Goal: Task Accomplishment & Management: Use online tool/utility

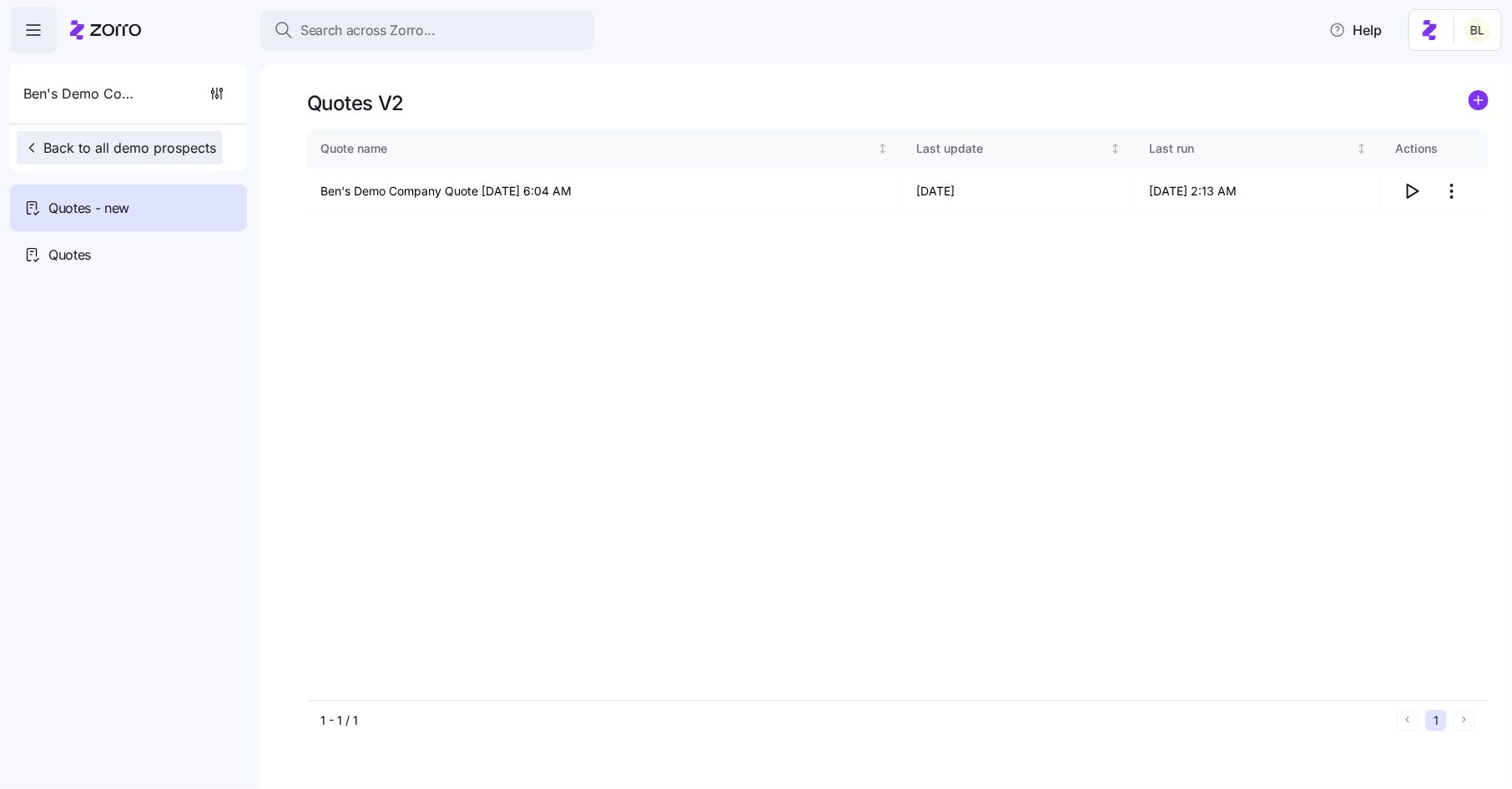
click at [135, 140] on span "Back to all demo prospects" at bounding box center [120, 147] width 193 height 20
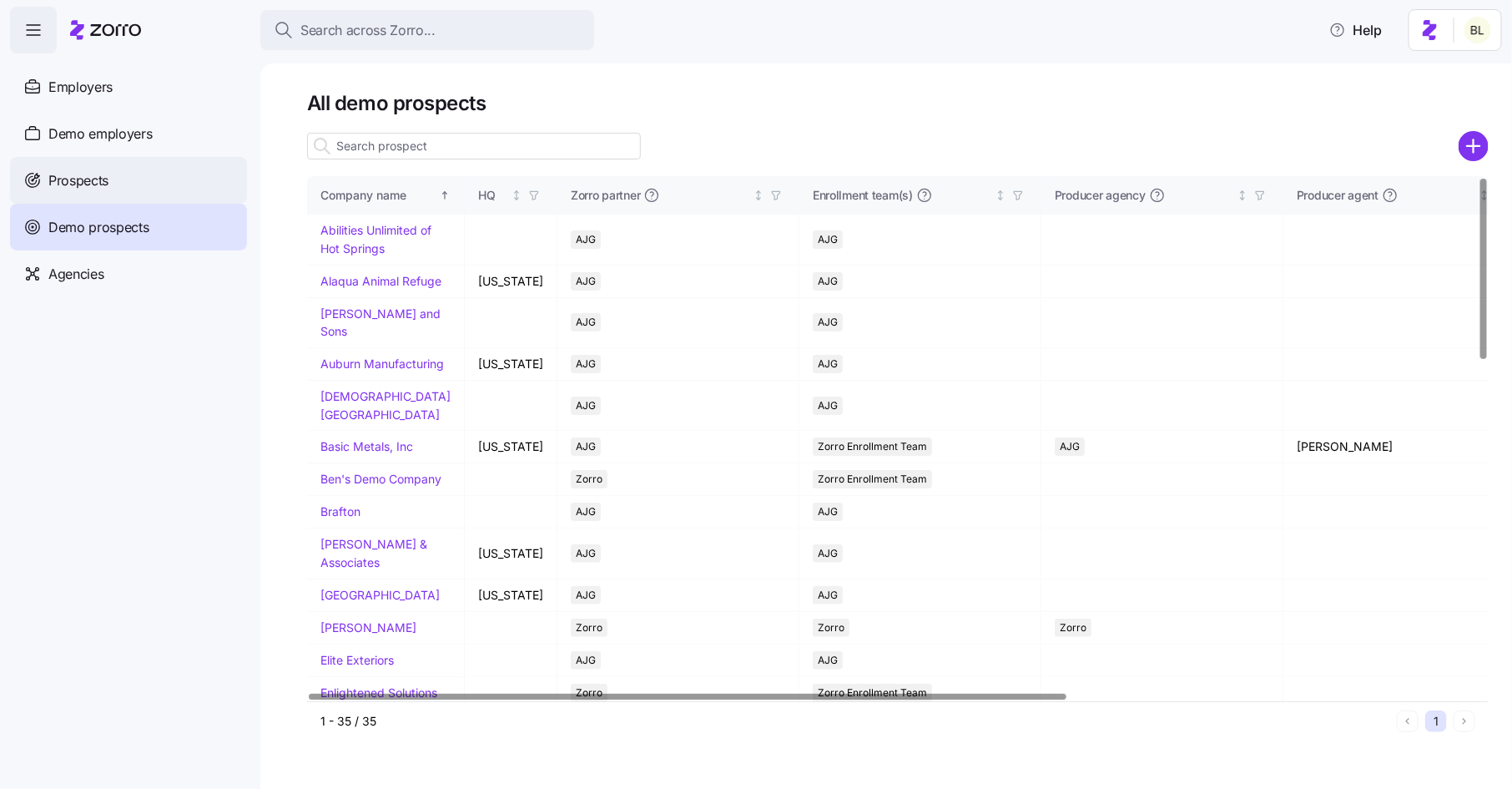
click at [139, 181] on div "Prospects" at bounding box center [128, 180] width 237 height 46
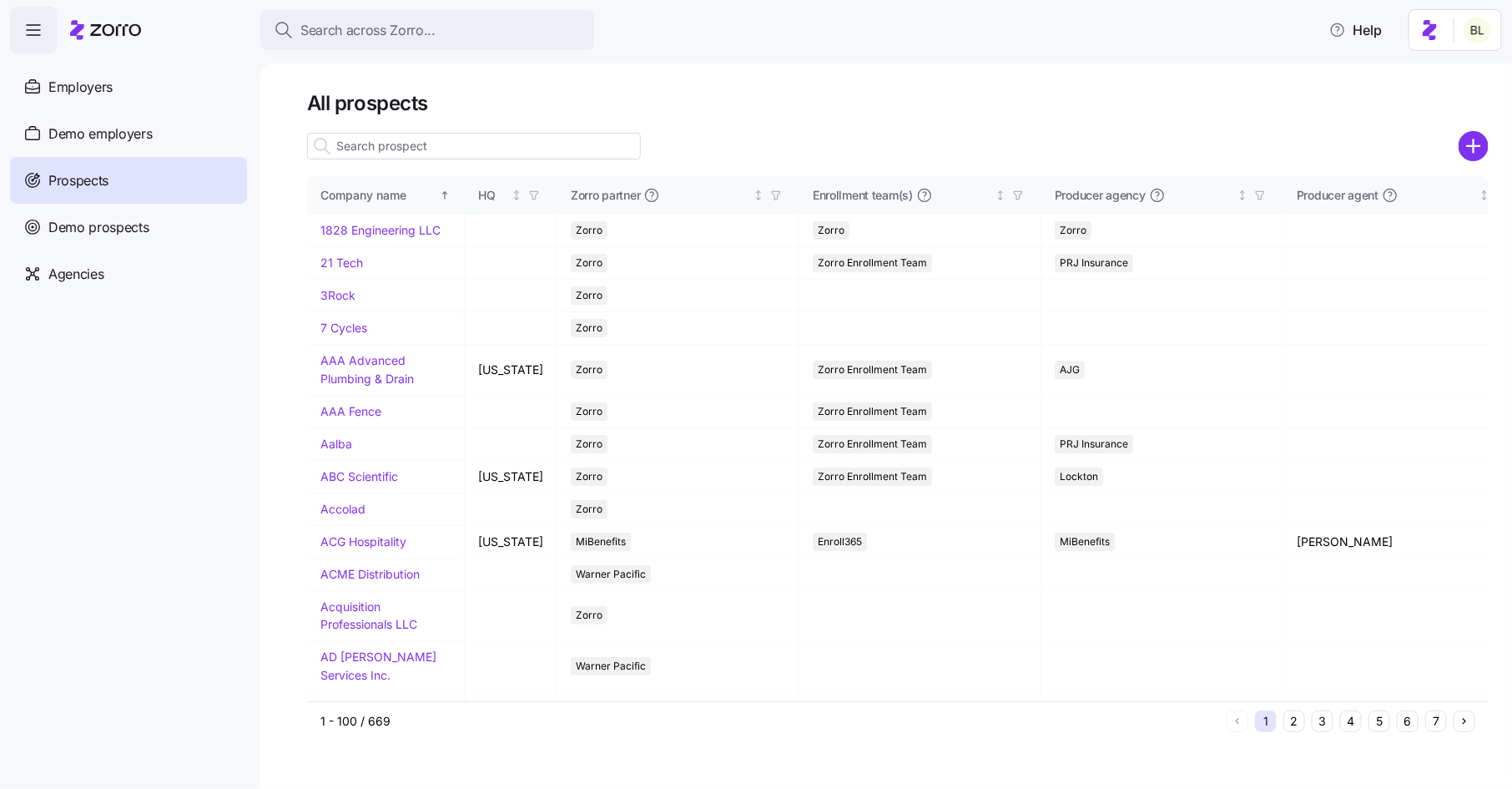
click at [563, 142] on input at bounding box center [474, 147] width 334 height 27
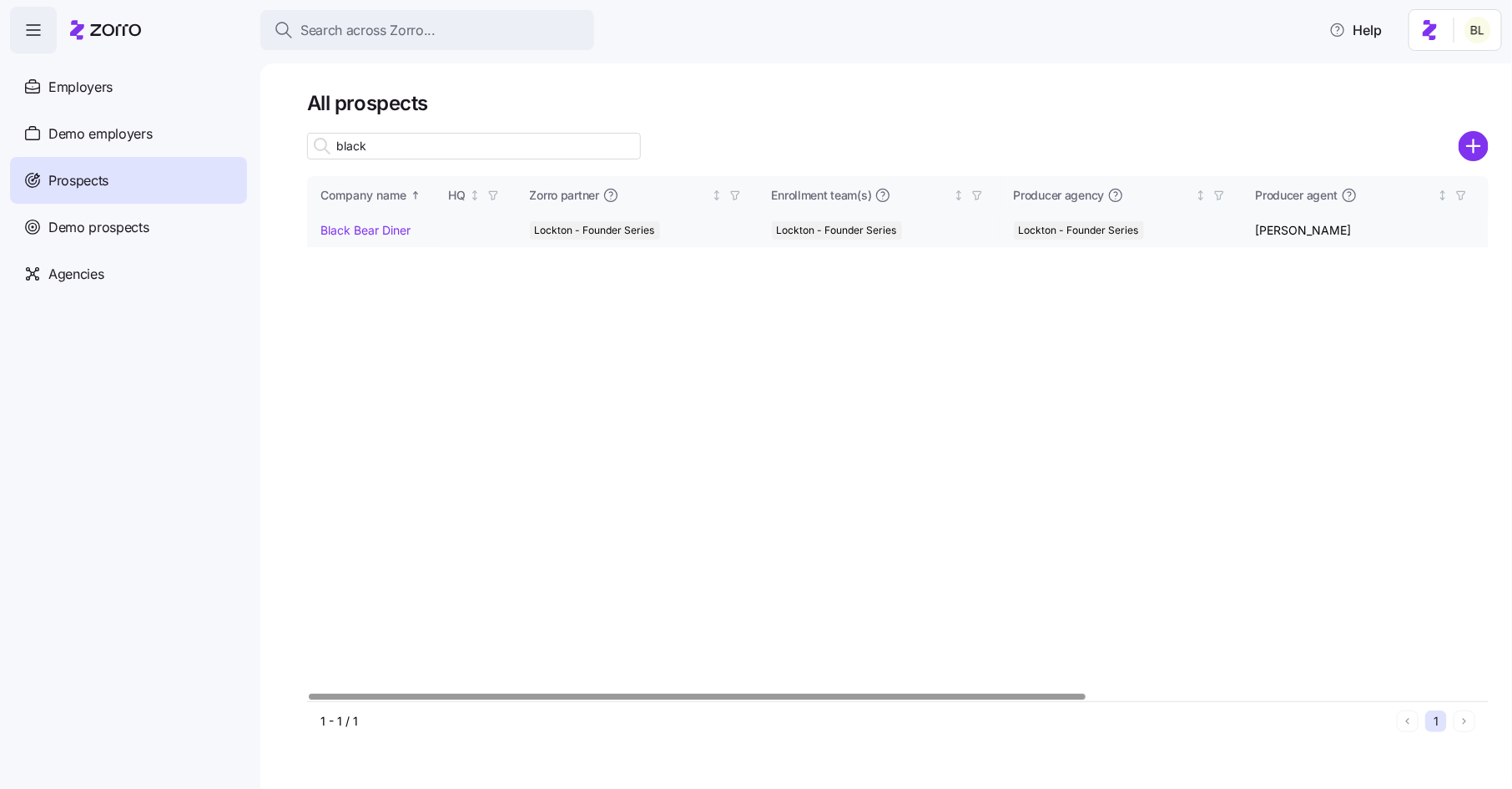
type input "black"
click at [366, 239] on td "Black Bear Diner" at bounding box center [372, 231] width 129 height 32
click at [370, 230] on link "Black Bear Diner" at bounding box center [365, 231] width 90 height 14
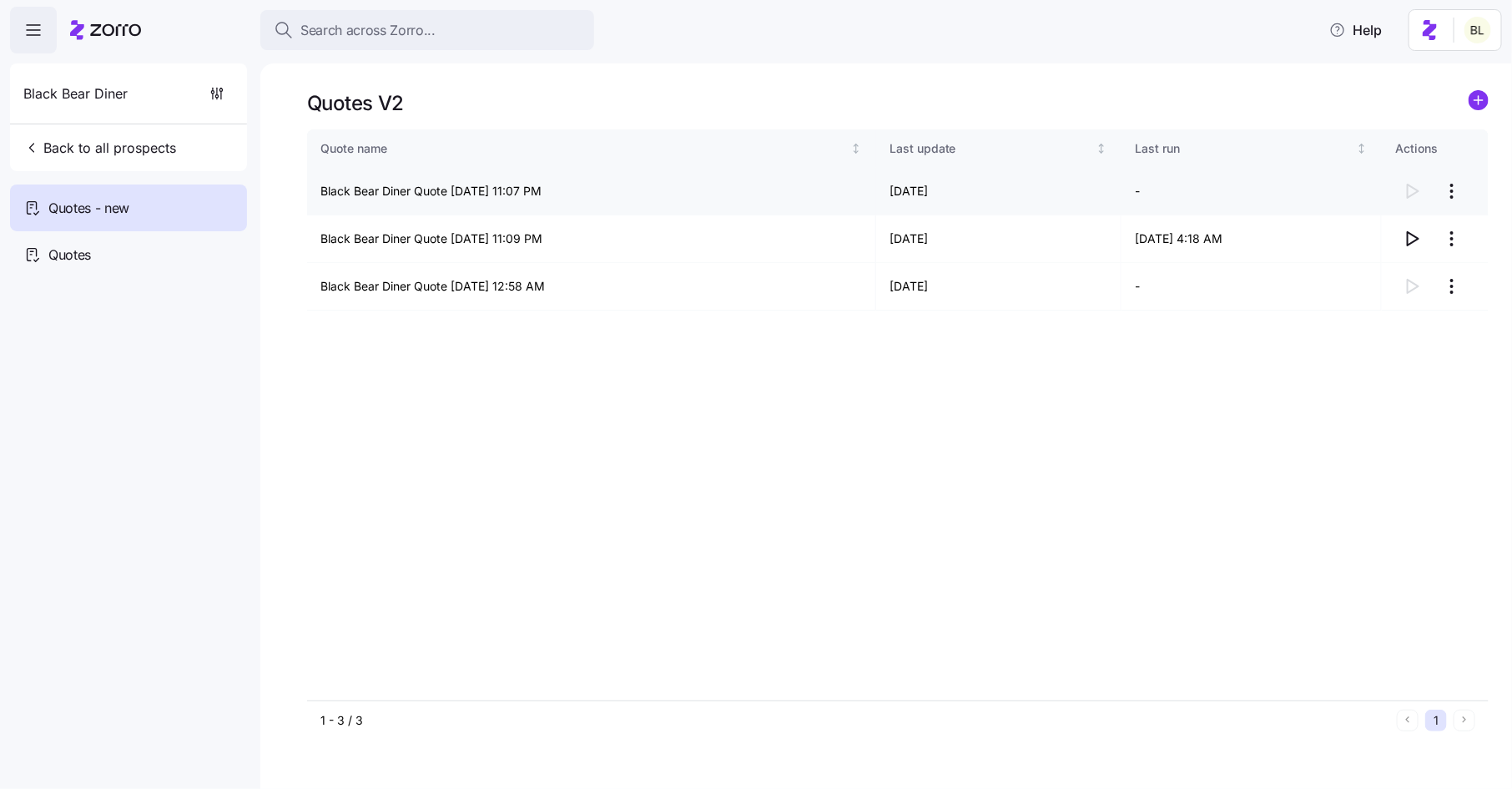
click at [1458, 185] on html "Search across Zorro... Help Black Bear Diner Back to all prospects Quotes - new…" at bounding box center [756, 390] width 1512 height 779
click at [1433, 225] on div "Continue setup" at bounding box center [1386, 232] width 154 height 27
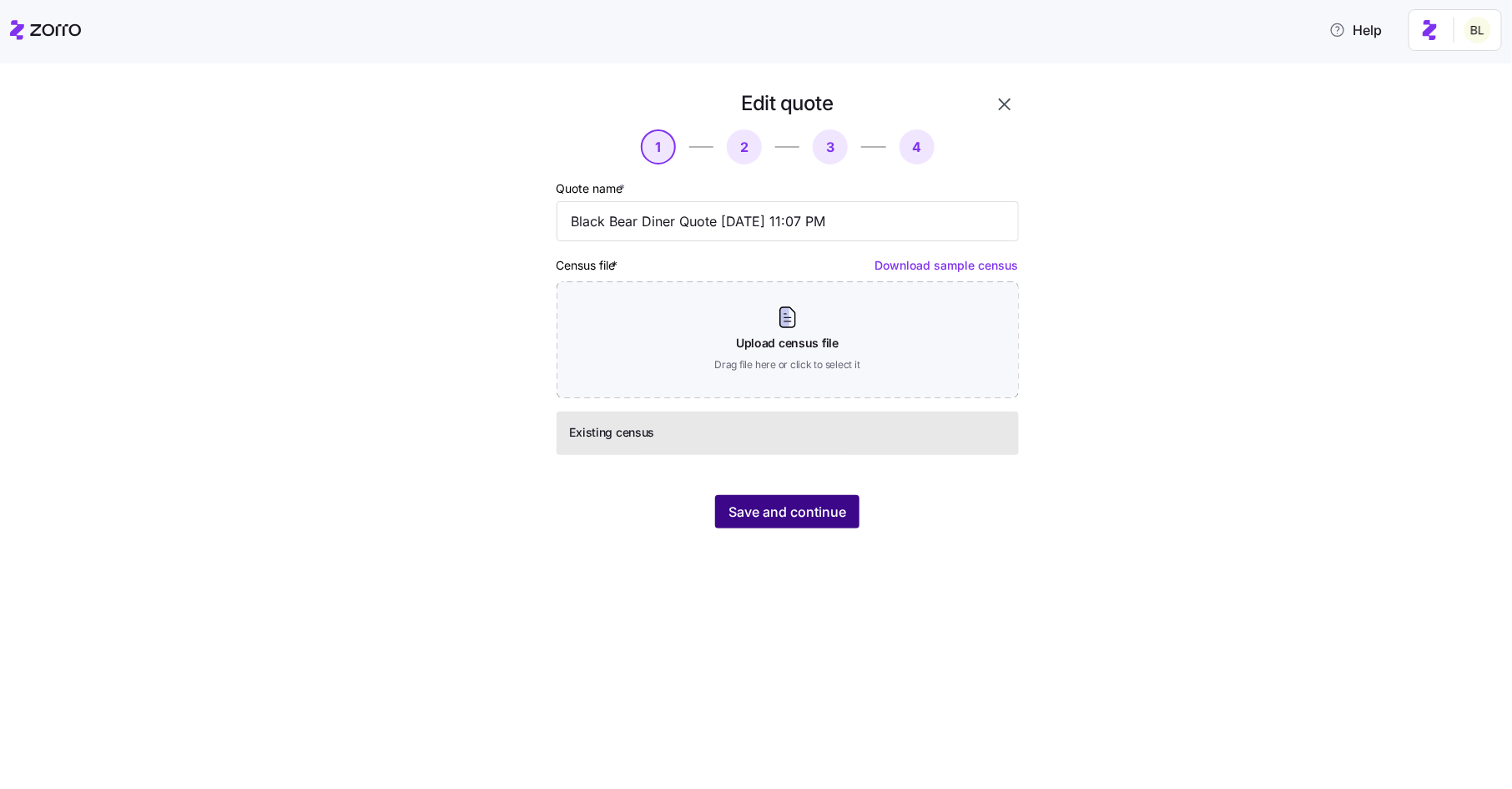
click at [752, 509] on span "Save and continue" at bounding box center [788, 512] width 118 height 20
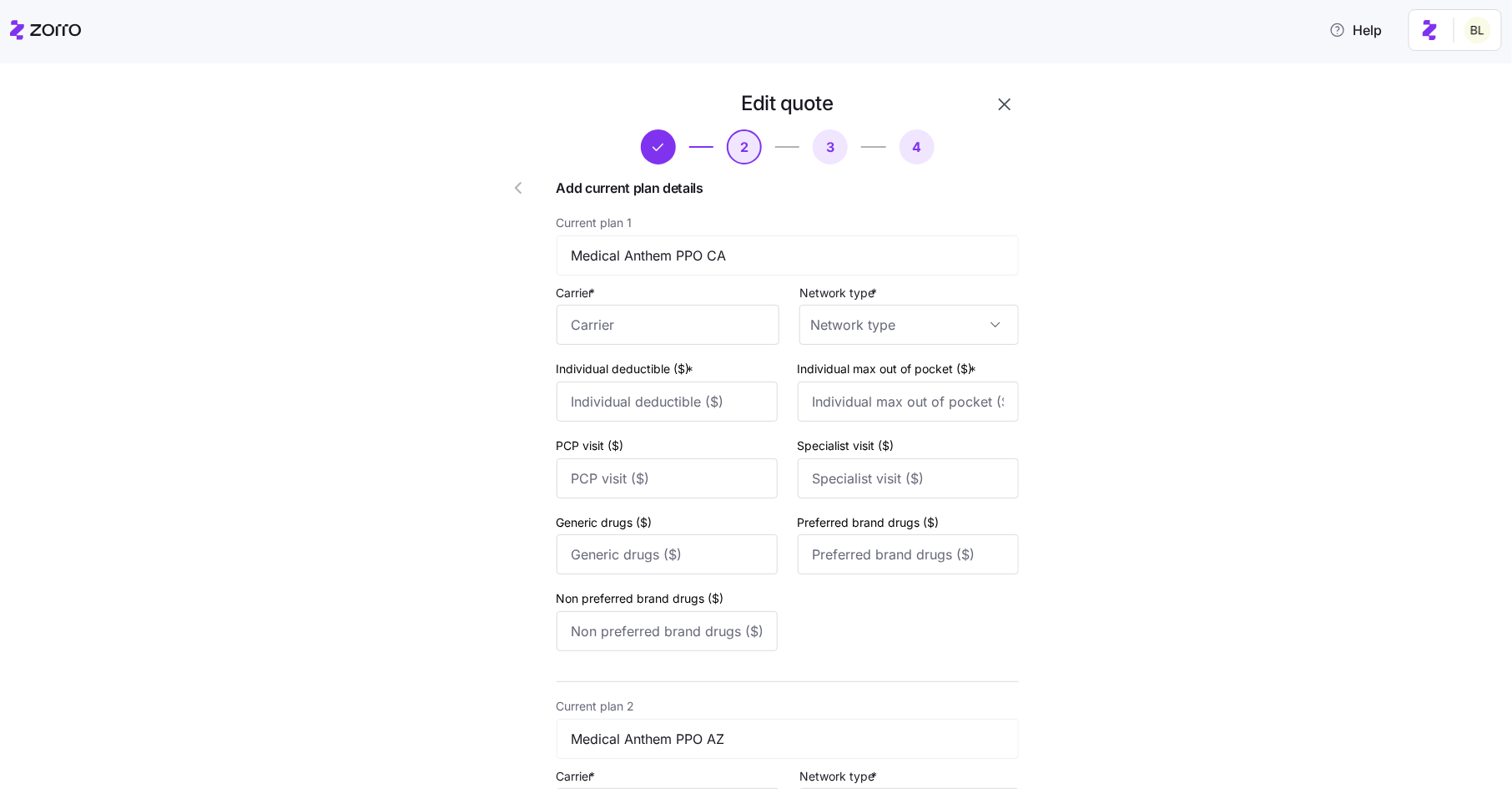
click at [1007, 106] on icon "button" at bounding box center [1005, 105] width 20 height 20
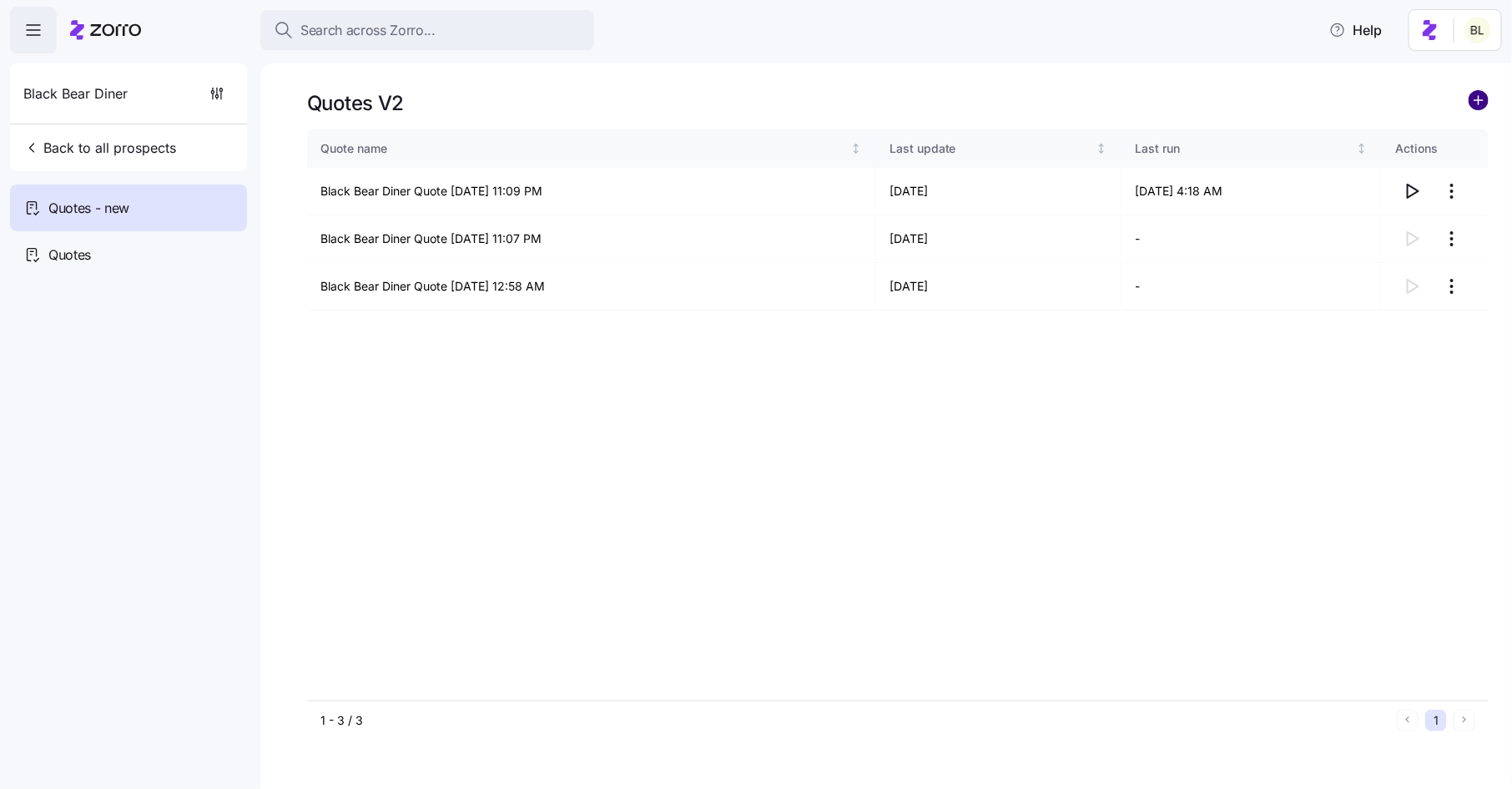
click at [1474, 103] on circle "add icon" at bounding box center [1479, 100] width 19 height 19
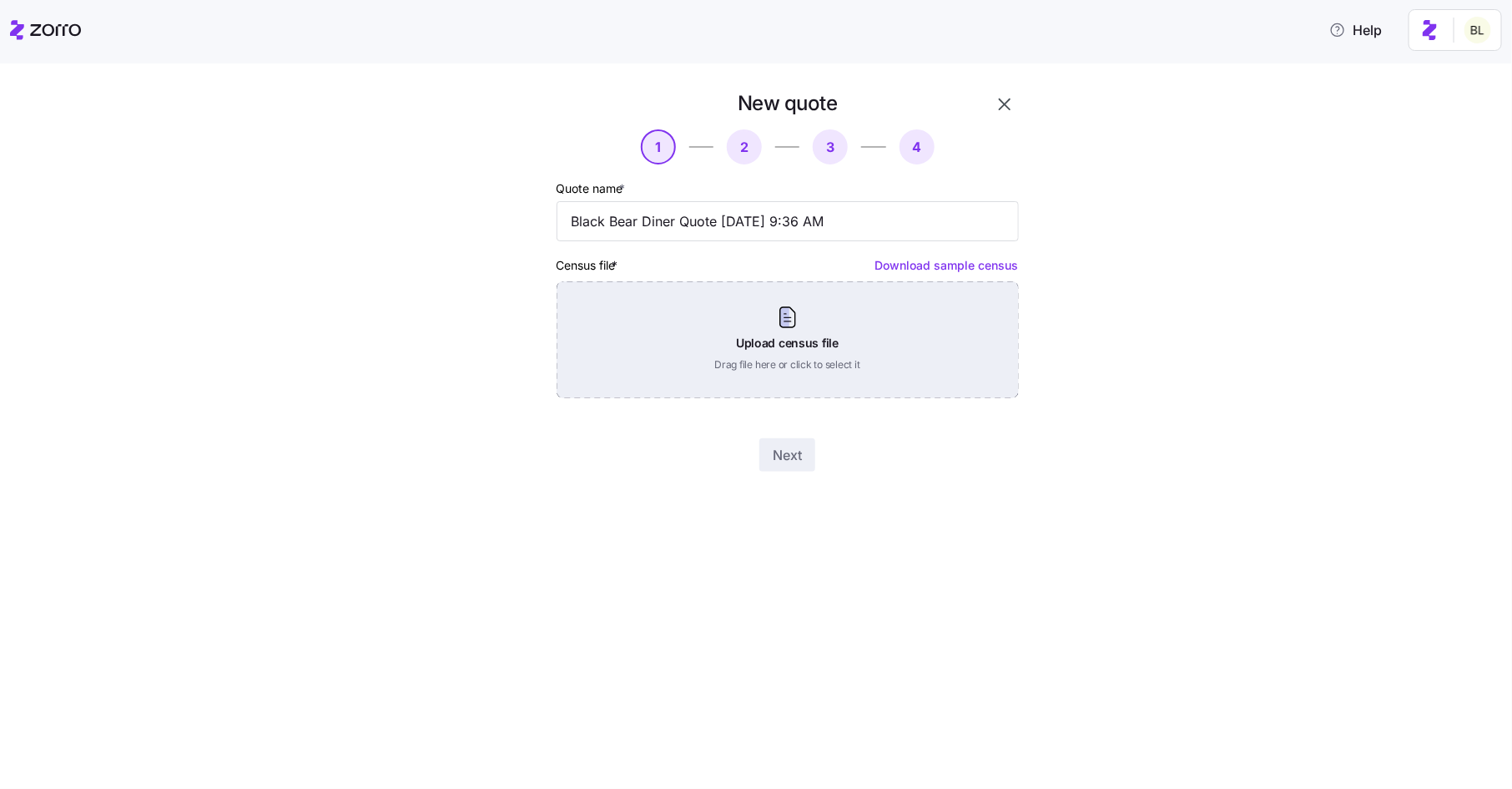
click at [783, 323] on div "Upload census file Drag file here or click to select it" at bounding box center [788, 340] width 463 height 117
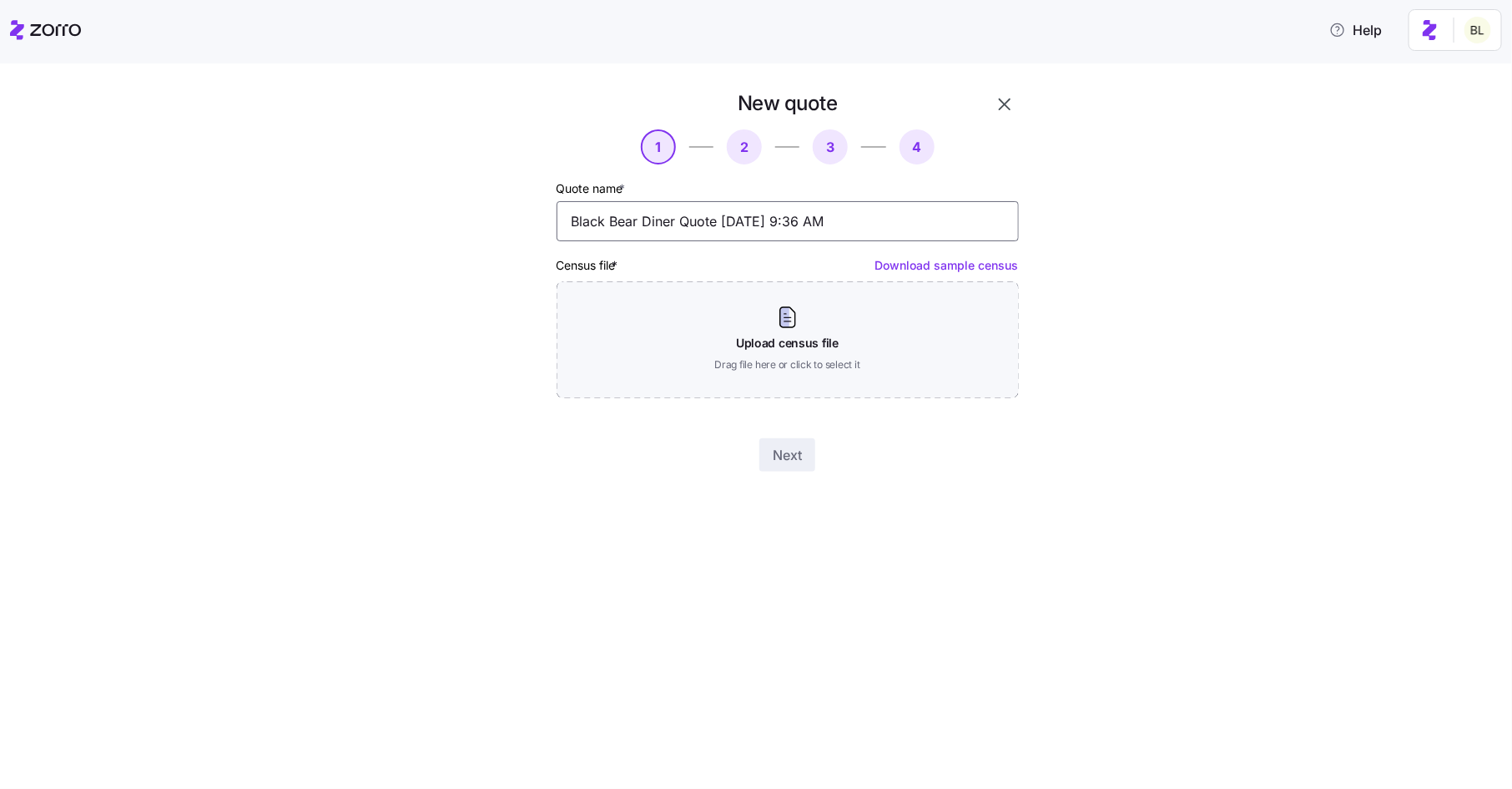
click at [677, 222] on input "Black Bear Diner Quote 09/17/2025 9:36 AM" at bounding box center [788, 221] width 463 height 40
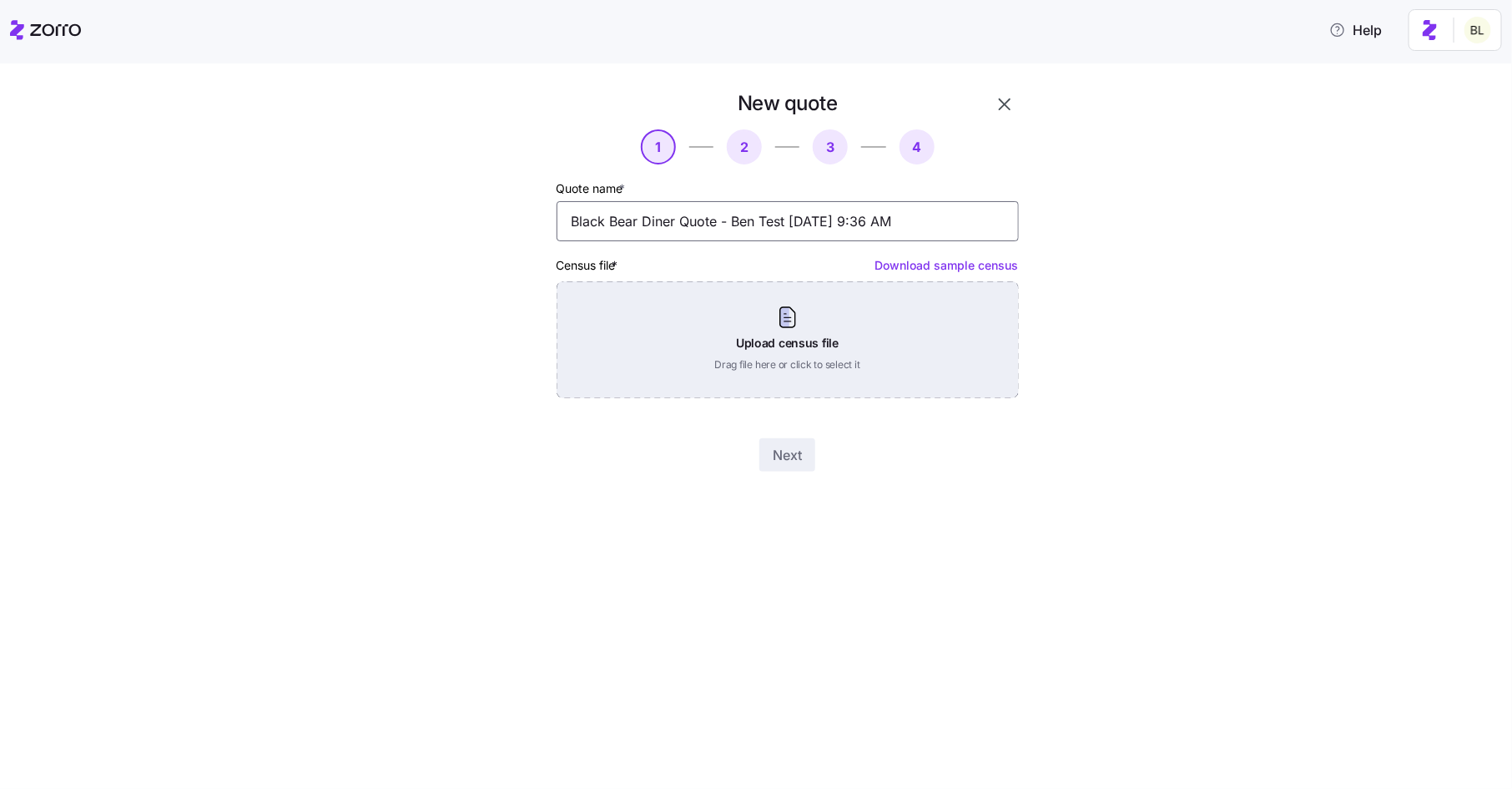
type input "Black Bear Diner Quote - Ben Test 09/17/2025 9:36 AM"
click at [771, 344] on div "Upload census file Drag file here or click to select it" at bounding box center [788, 340] width 463 height 117
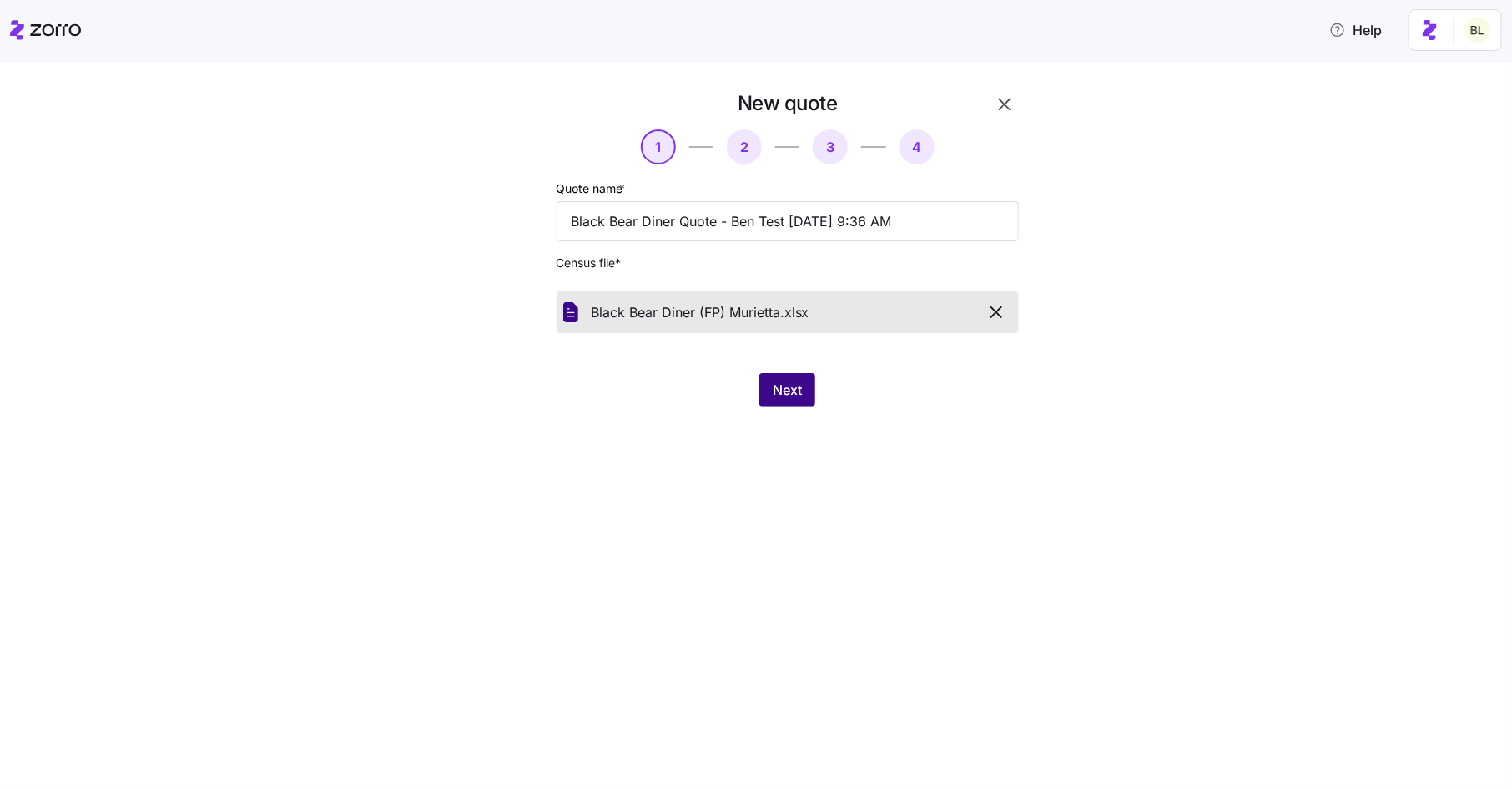
click at [796, 395] on span "Next" at bounding box center [787, 390] width 29 height 20
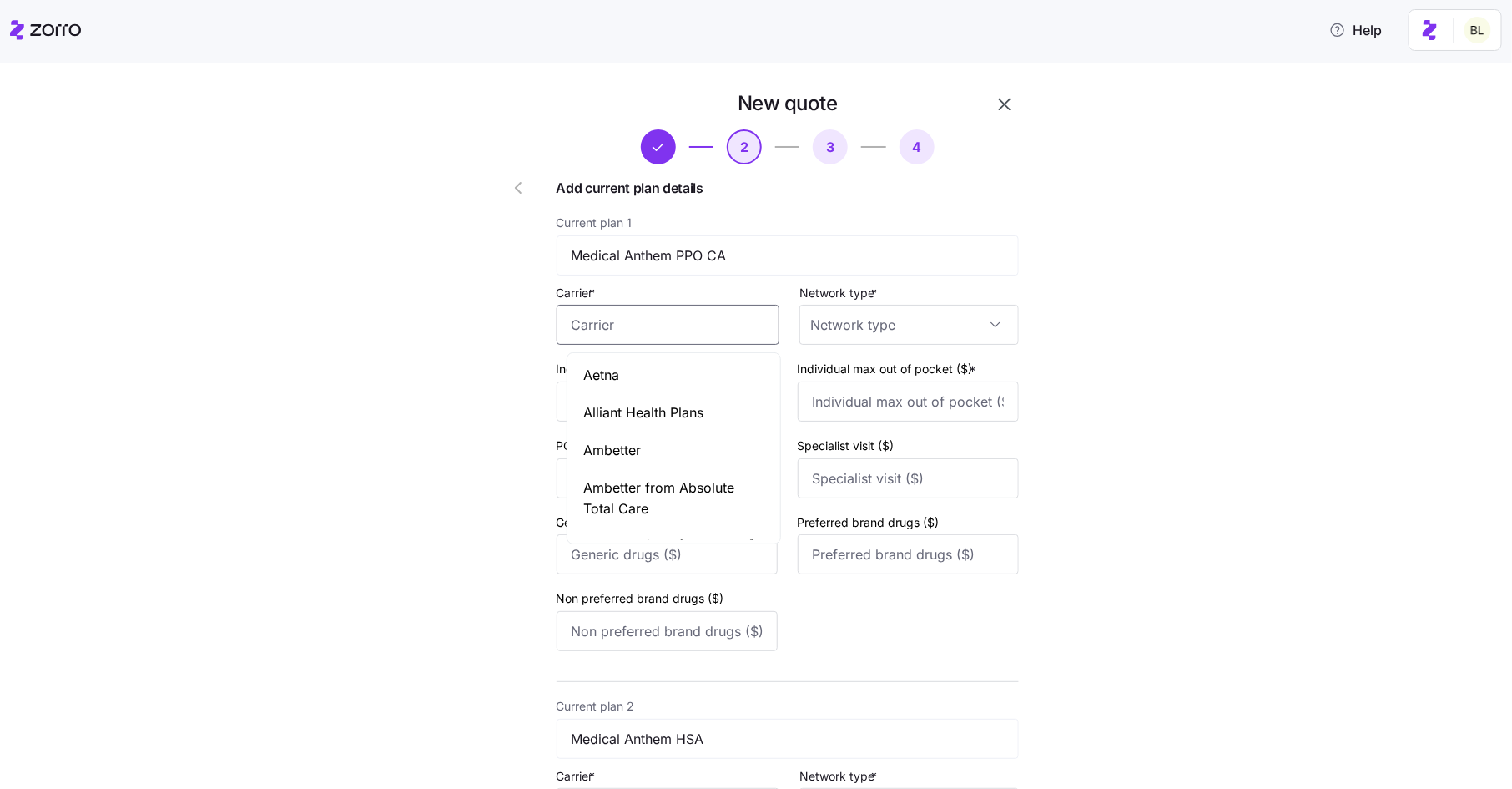
click at [724, 325] on input "Carrier *" at bounding box center [668, 324] width 223 height 40
type input "A"
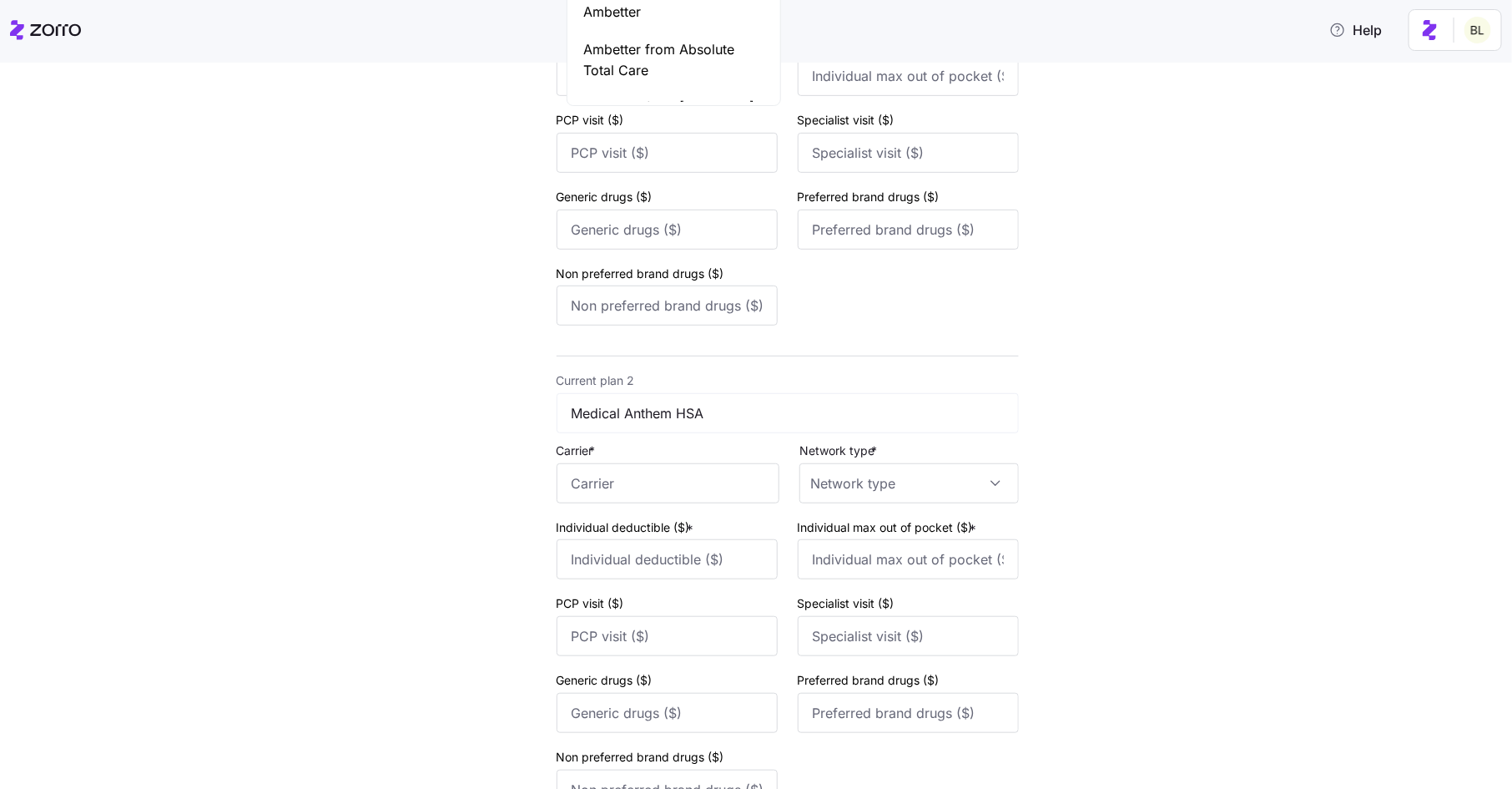
scroll to position [473, 0]
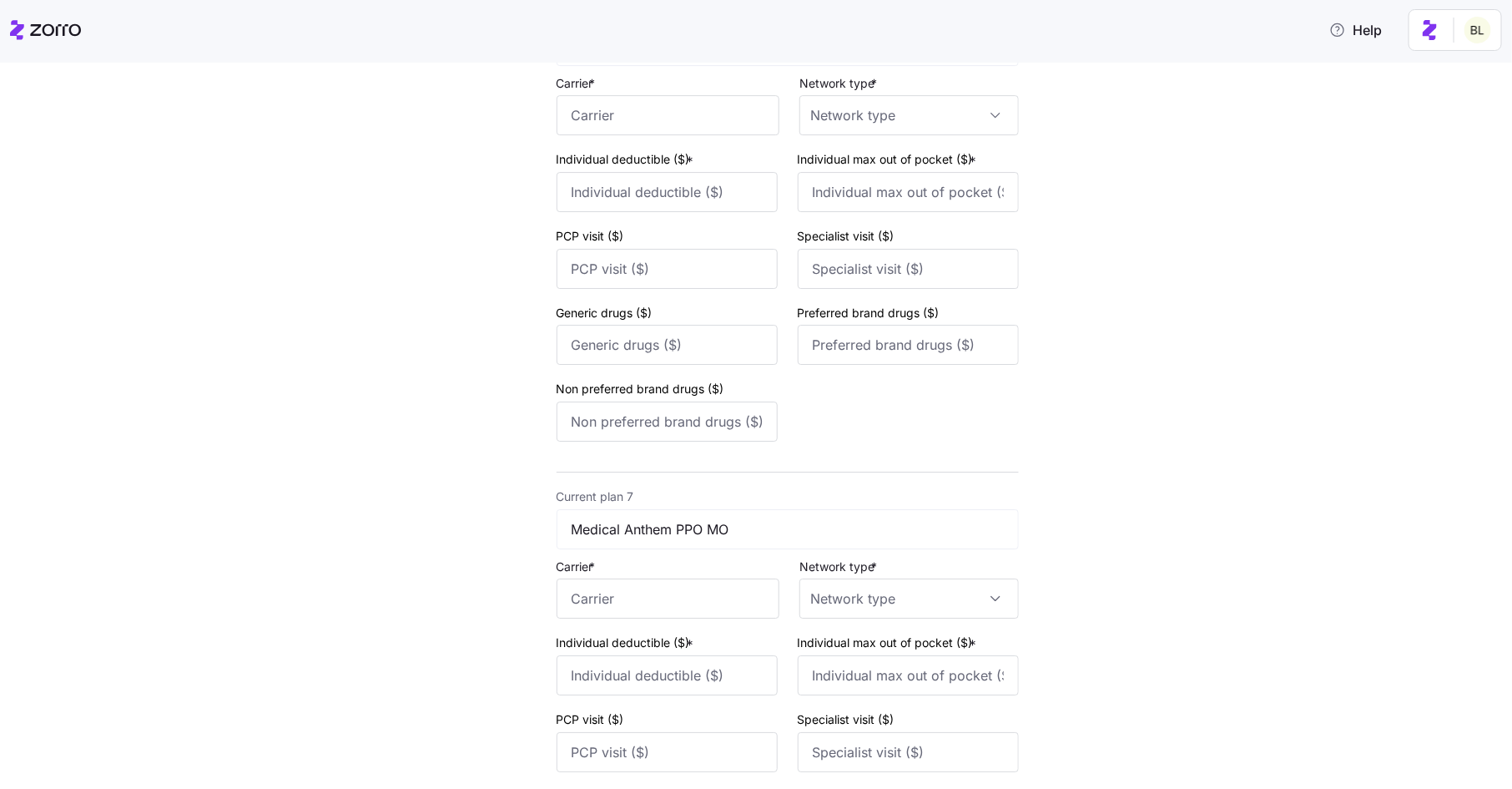
scroll to position [3024, 0]
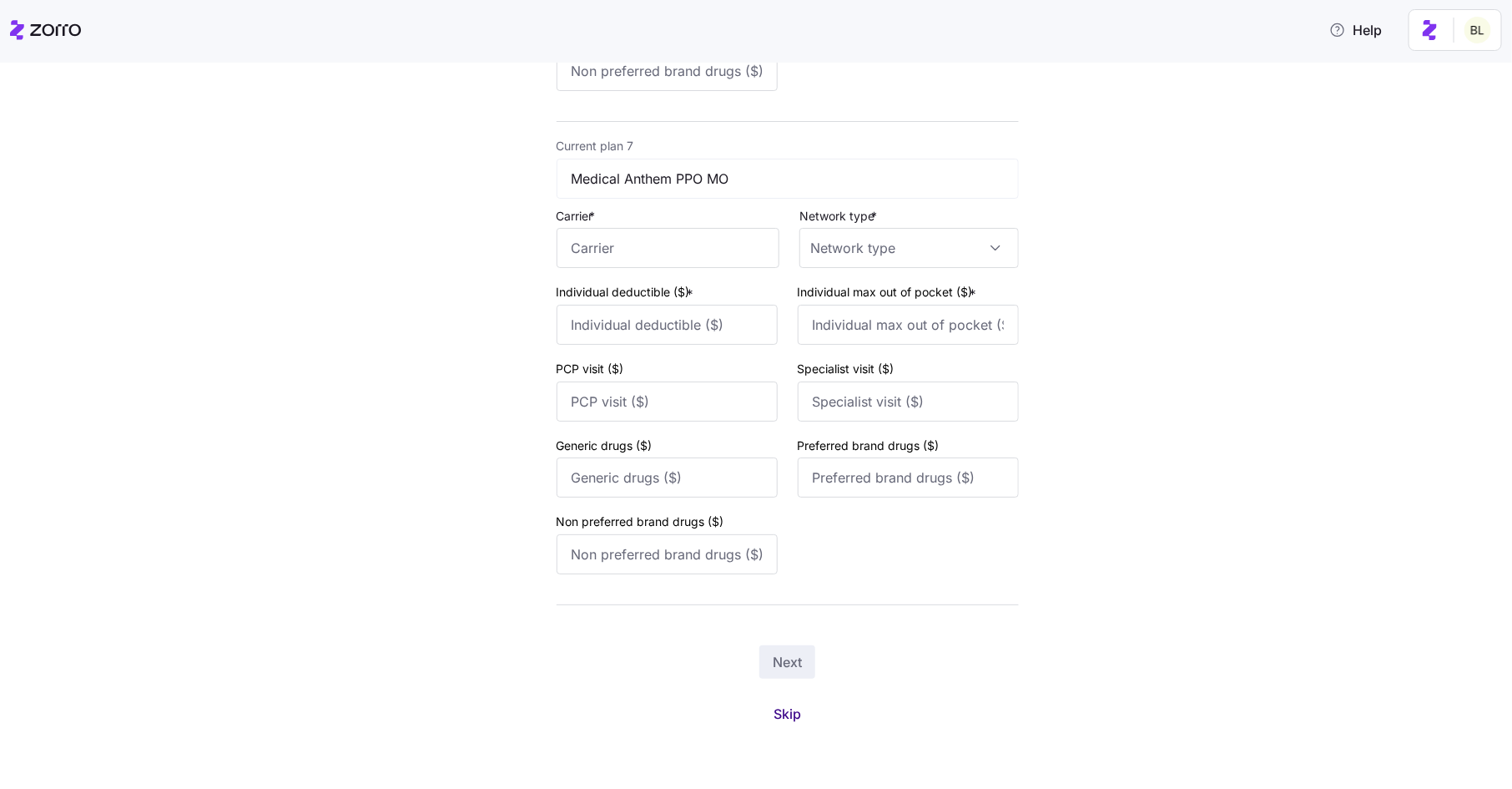
click at [786, 716] on span "Skip" at bounding box center [787, 714] width 28 height 20
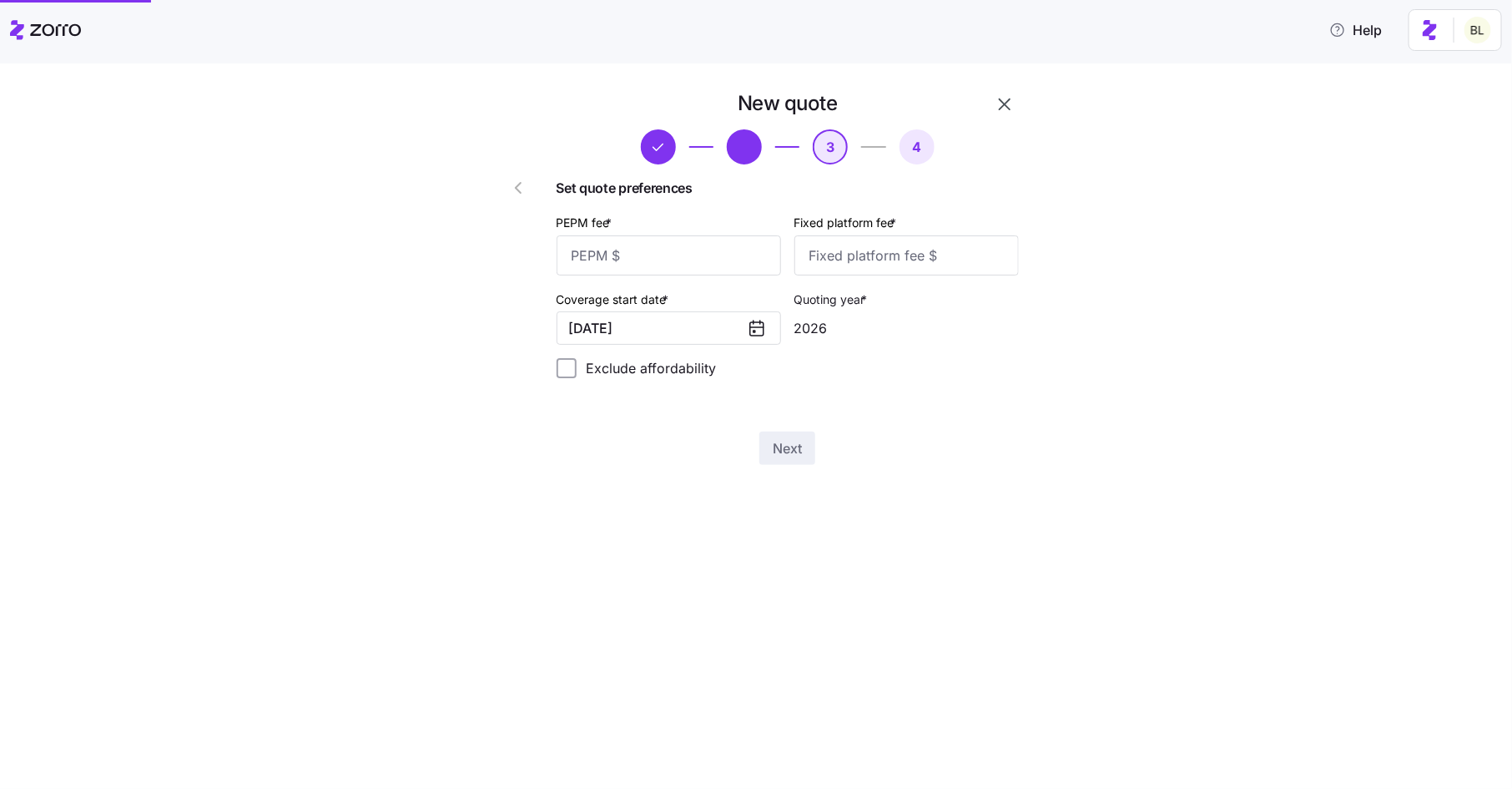
scroll to position [0, 0]
click at [706, 263] on input "PEPM fee *" at bounding box center [668, 256] width 224 height 40
type input "50"
type input "100"
click at [779, 444] on span "Next" at bounding box center [787, 449] width 29 height 20
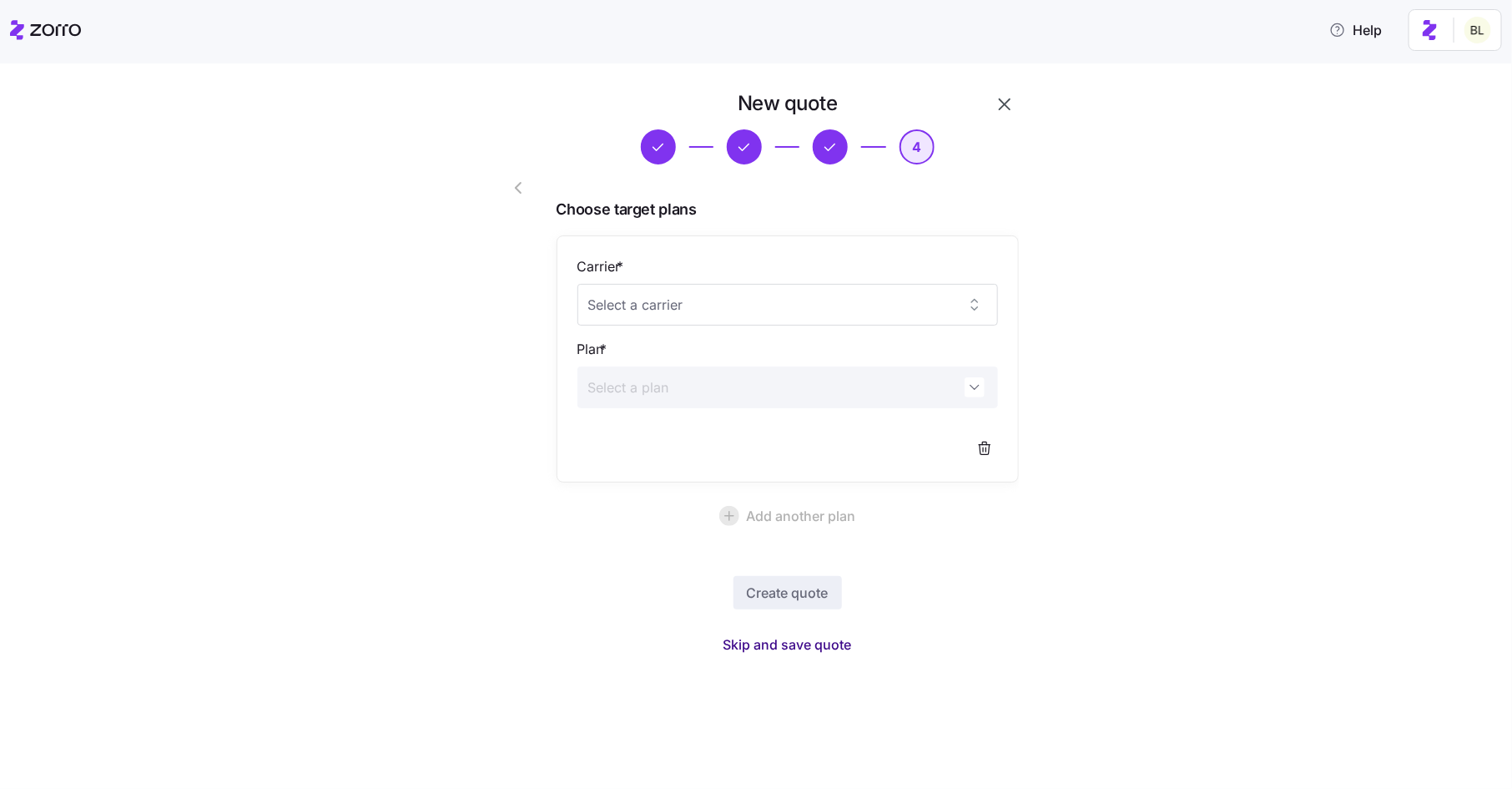
click at [790, 644] on span "Skip and save quote" at bounding box center [788, 644] width 129 height 20
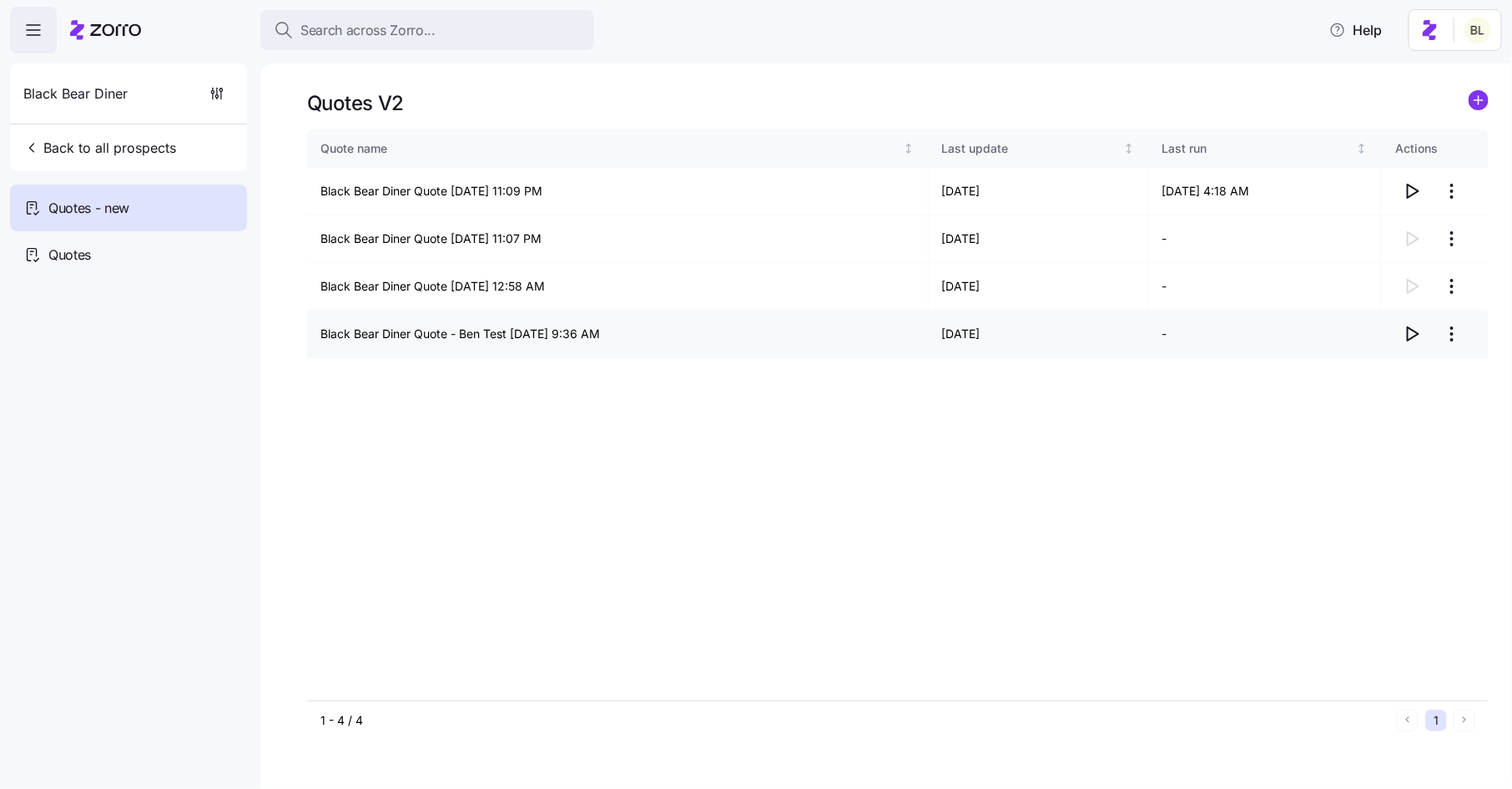
click at [1420, 332] on icon "button" at bounding box center [1412, 334] width 20 height 20
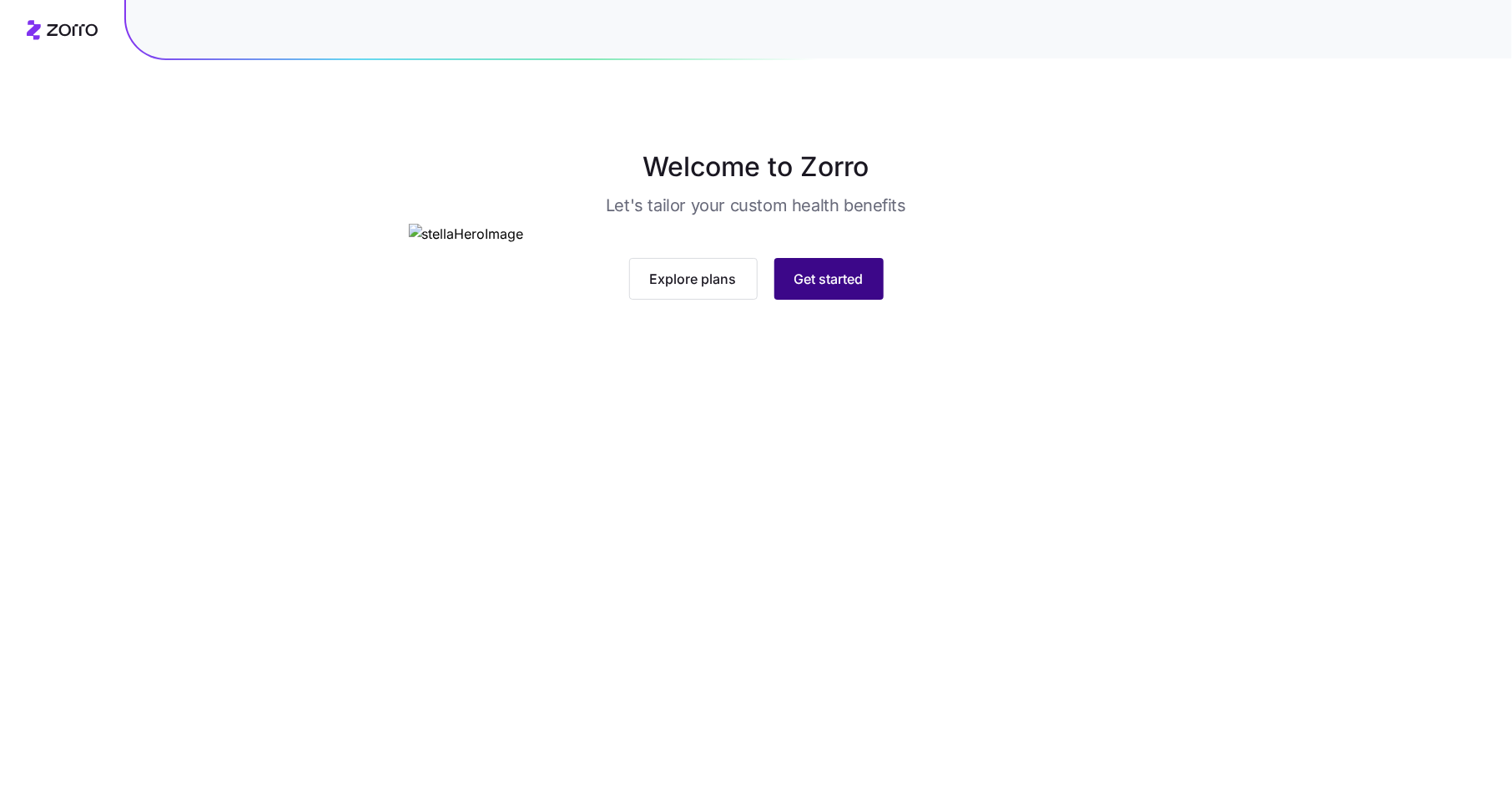
click at [841, 289] on span "Get started" at bounding box center [830, 279] width 70 height 20
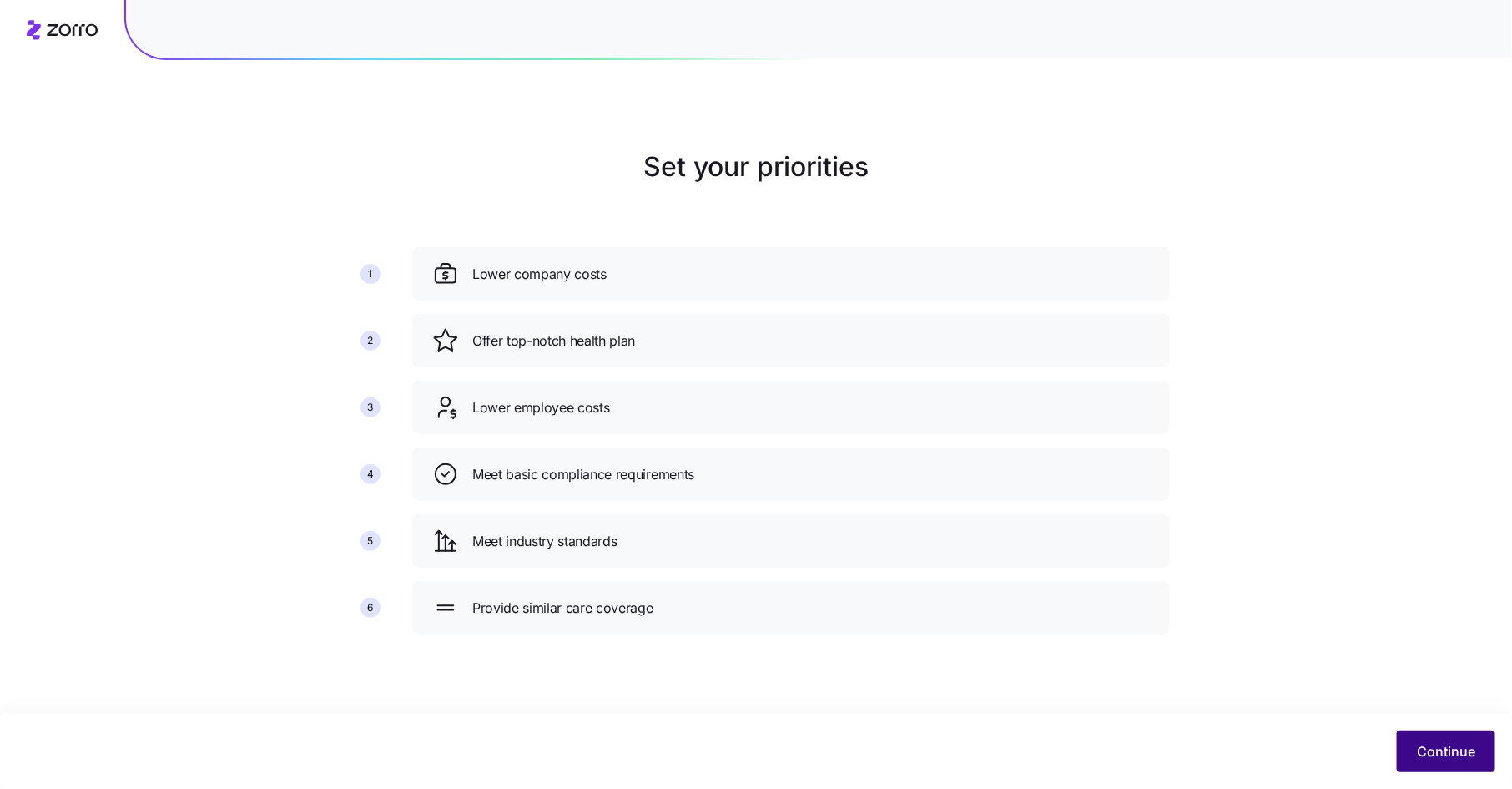
click at [1447, 740] on button "Continue" at bounding box center [1446, 751] width 98 height 42
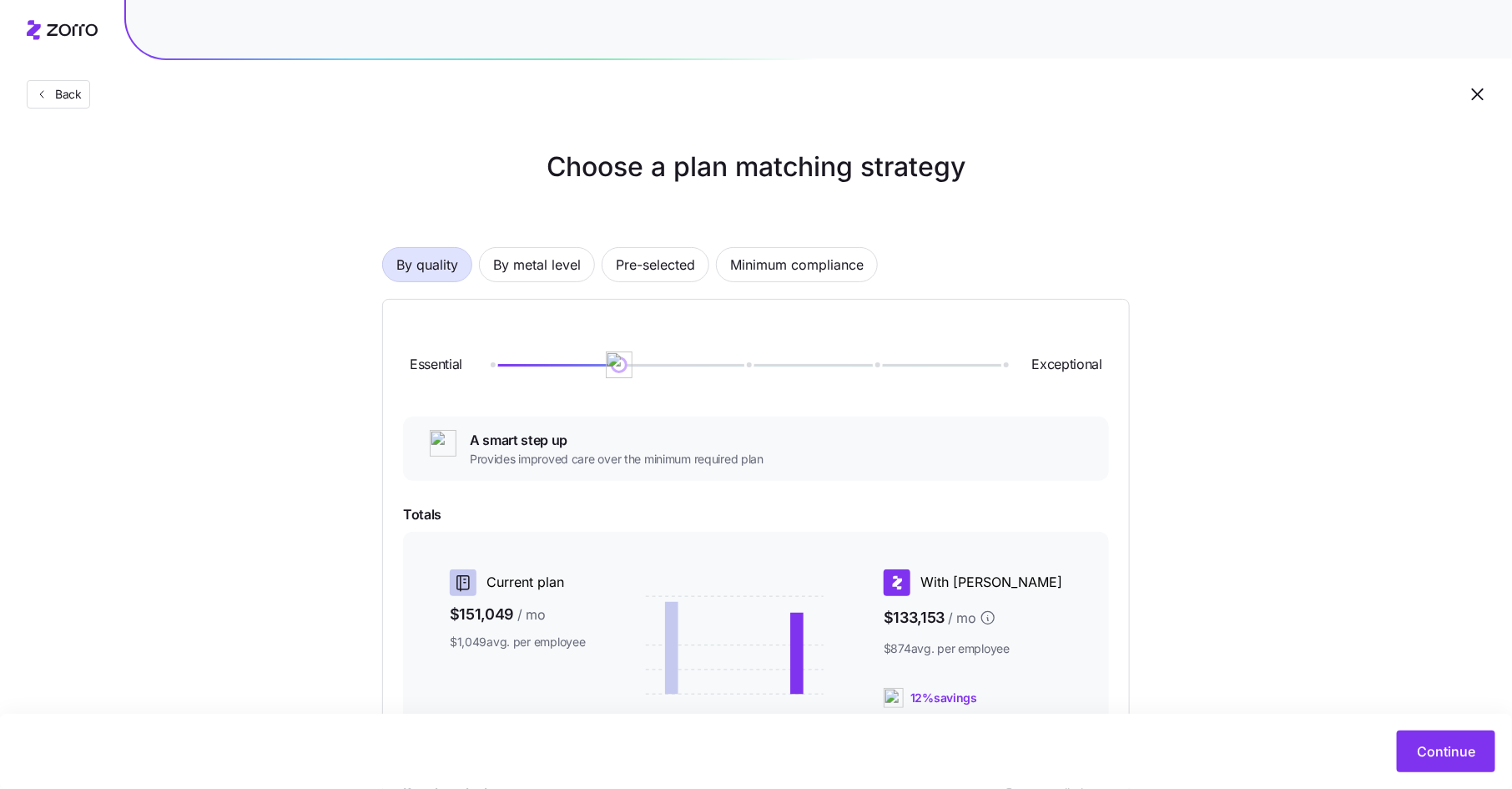
scroll to position [106, 0]
